Goal: Find specific page/section: Find specific page/section

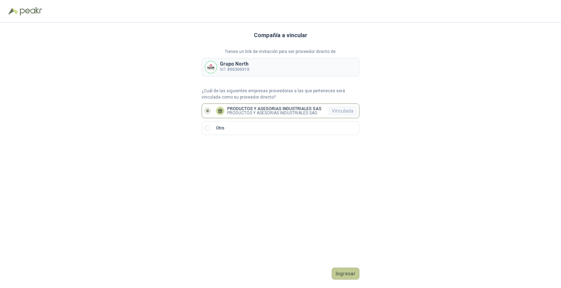
click at [346, 273] on button "Ingresar" at bounding box center [346, 273] width 28 height 12
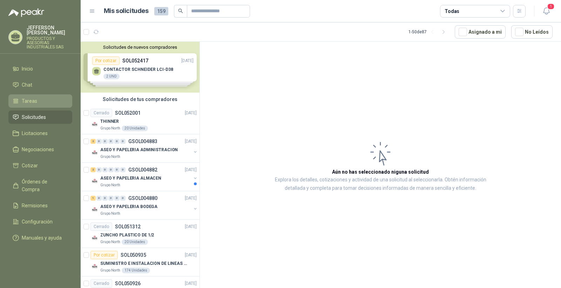
click at [53, 105] on li "Tareas" at bounding box center [40, 101] width 55 height 8
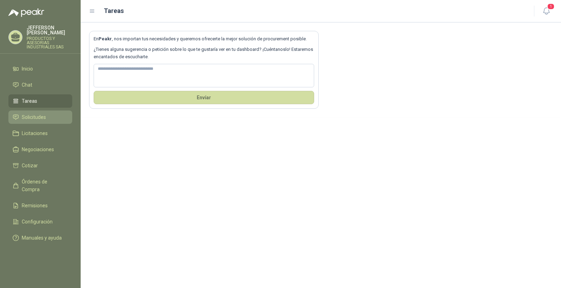
click at [46, 118] on li "Solicitudes" at bounding box center [40, 117] width 55 height 8
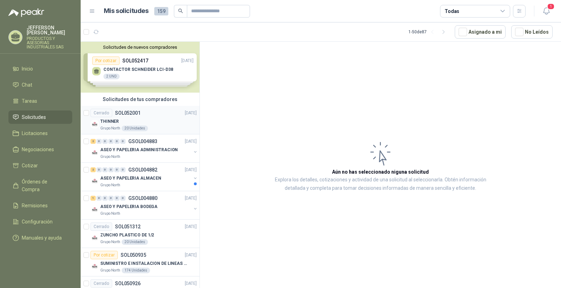
click at [158, 118] on div "THINNER" at bounding box center [148, 121] width 96 height 8
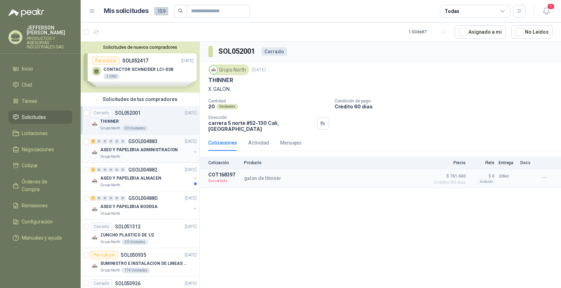
click at [159, 152] on p "ASEO Y PAPELERIA ADMINISTRACION" at bounding box center [138, 150] width 77 height 7
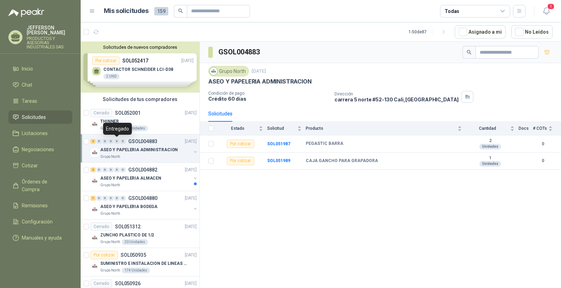
click at [124, 69] on div "Solicitudes de nuevos compradores Por cotizar SOL052417 [DATE] CONTACTOR SCHNEI…" at bounding box center [140, 67] width 119 height 51
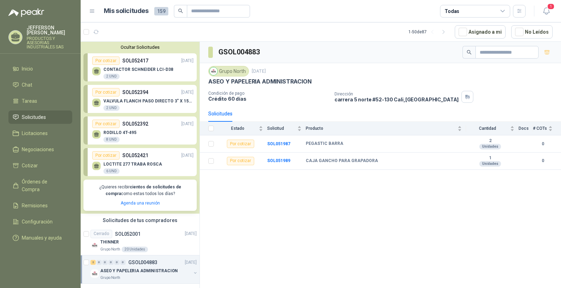
click at [141, 98] on div "VALVULA FLANCH PASO DIRECTO 3" X 150 PSI 2 UND" at bounding box center [142, 103] width 101 height 15
click at [139, 101] on p "VALVULA FLANCH PASO DIRECTO 3" X 150 PSI" at bounding box center [148, 101] width 90 height 5
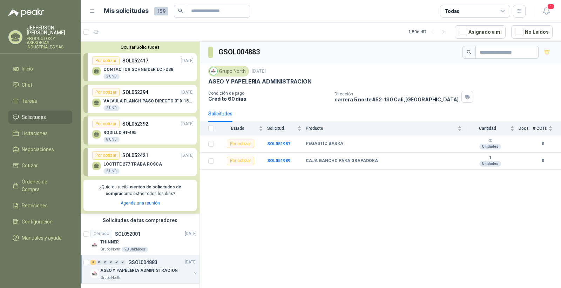
click at [139, 101] on p "VALVULA FLANCH PASO DIRECTO 3" X 150 PSI" at bounding box center [148, 101] width 90 height 5
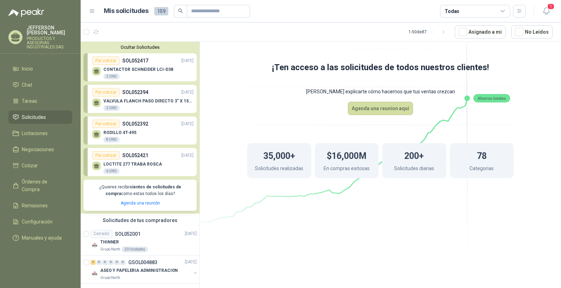
click at [111, 93] on div "Por cotizar" at bounding box center [105, 92] width 27 height 8
click at [115, 92] on div "Por cotizar" at bounding box center [105, 92] width 27 height 8
